Goal: Find specific page/section: Find specific page/section

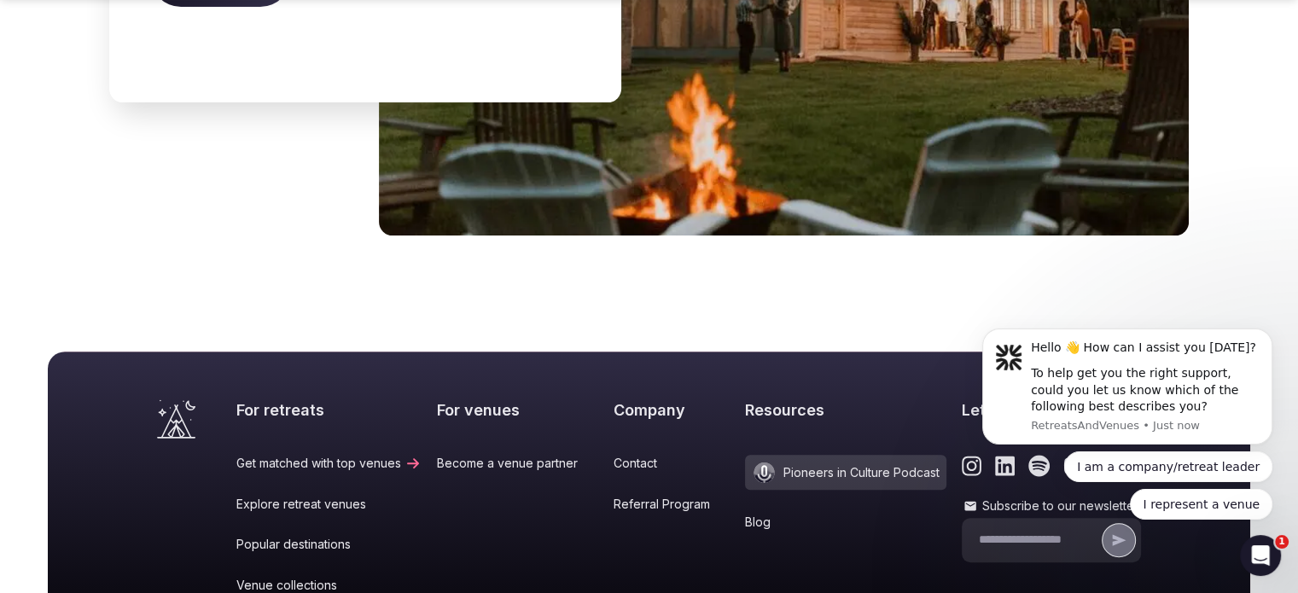
scroll to position [7247, 0]
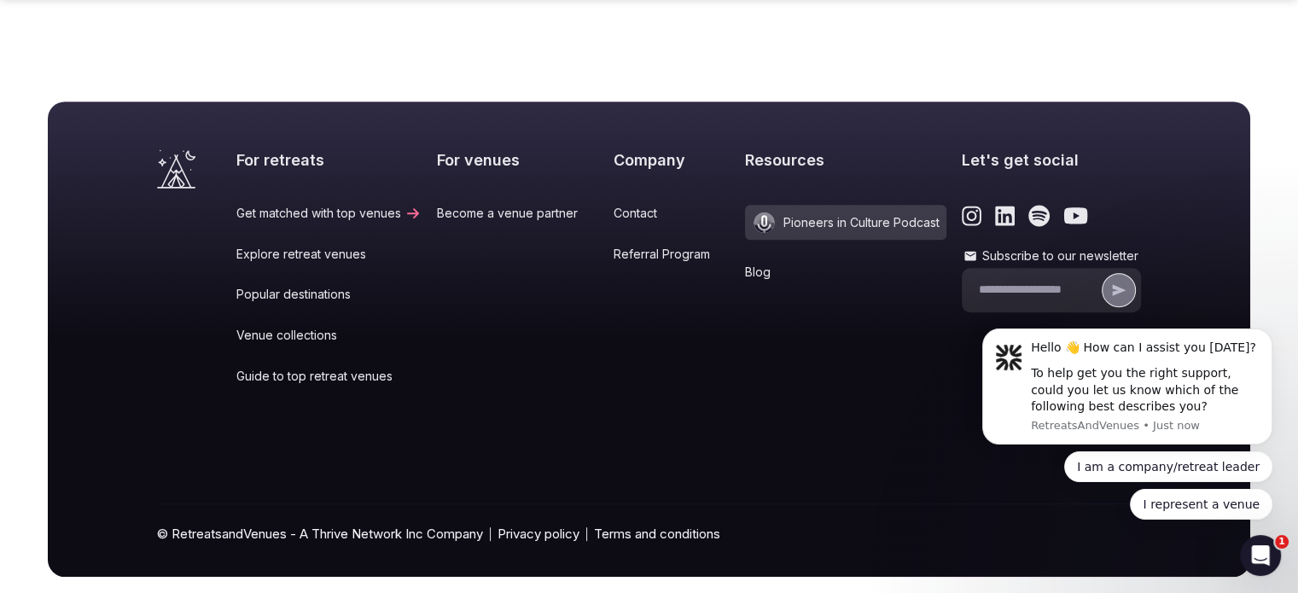
click at [625, 205] on link "Contact" at bounding box center [671, 213] width 117 height 17
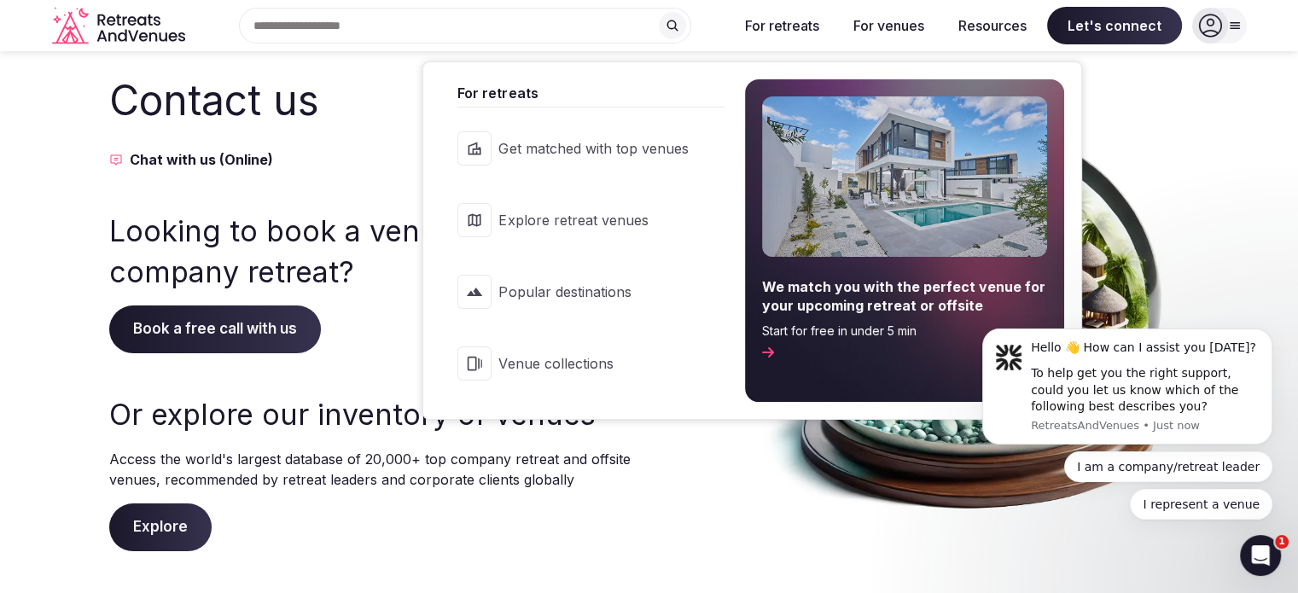
click at [536, 282] on span "Popular destinations" at bounding box center [592, 291] width 189 height 19
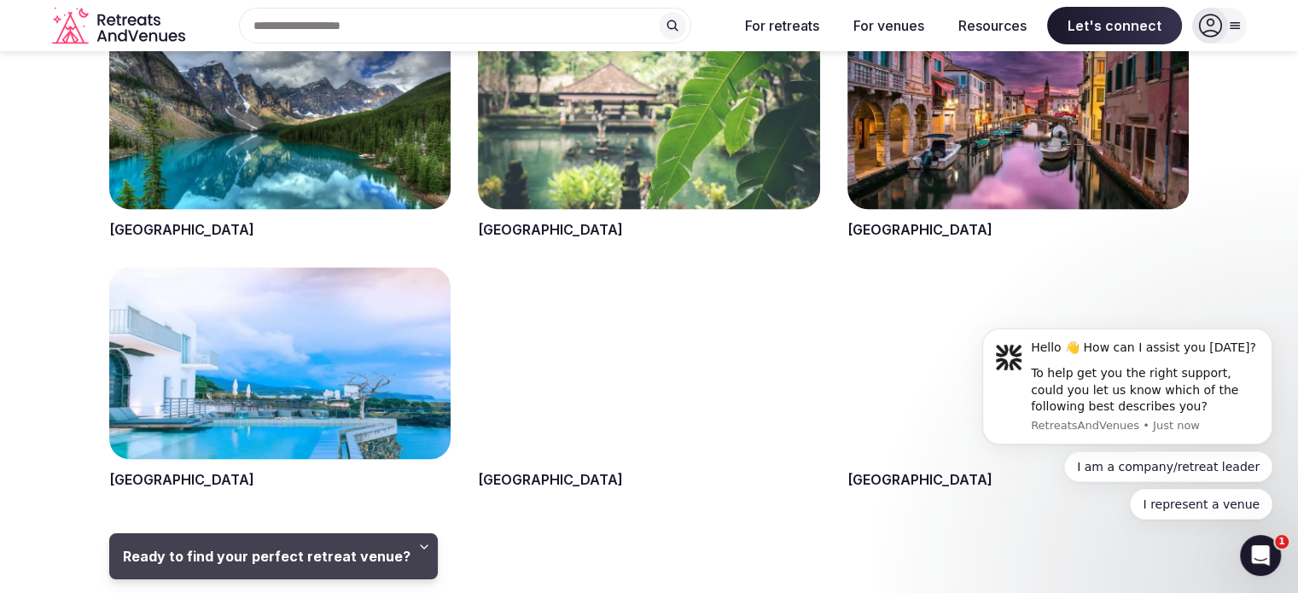
scroll to position [1195, 0]
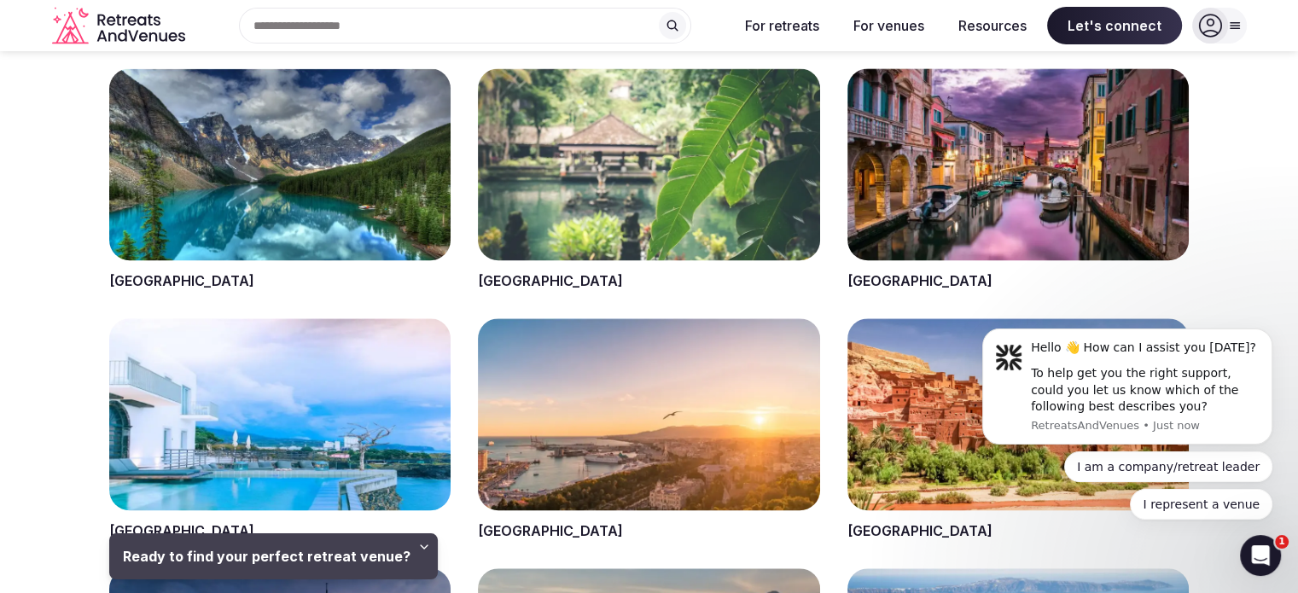
click at [276, 152] on span at bounding box center [279, 179] width 341 height 223
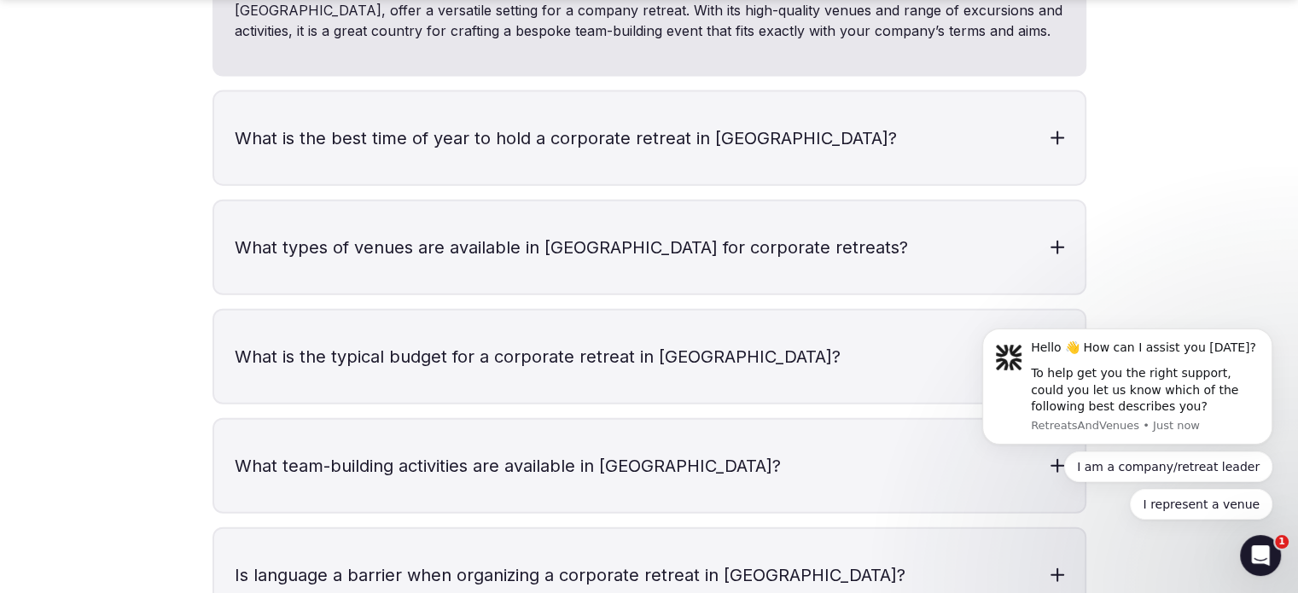
scroll to position [4010, 0]
